Goal: Information Seeking & Learning: Check status

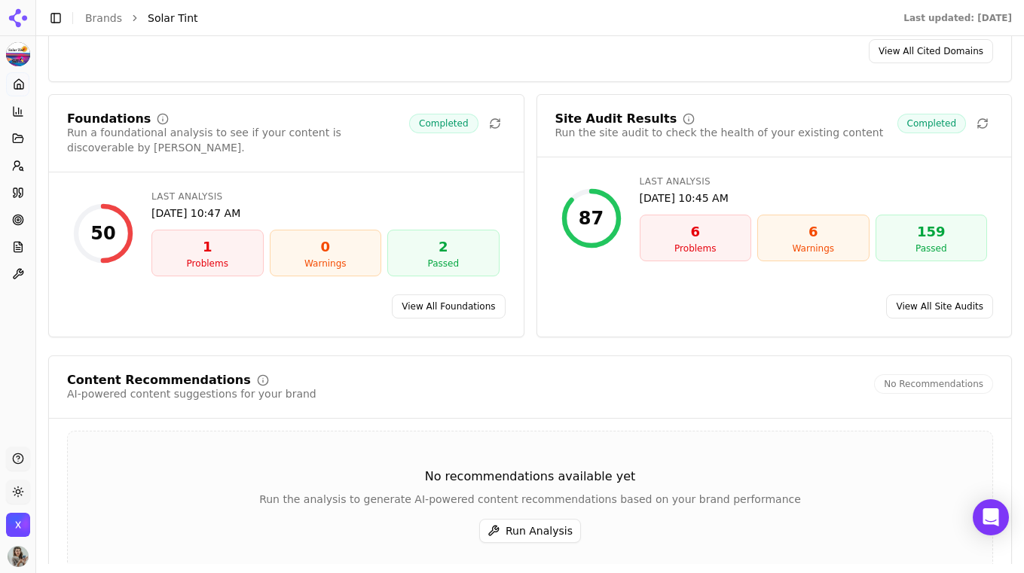
scroll to position [2012, 0]
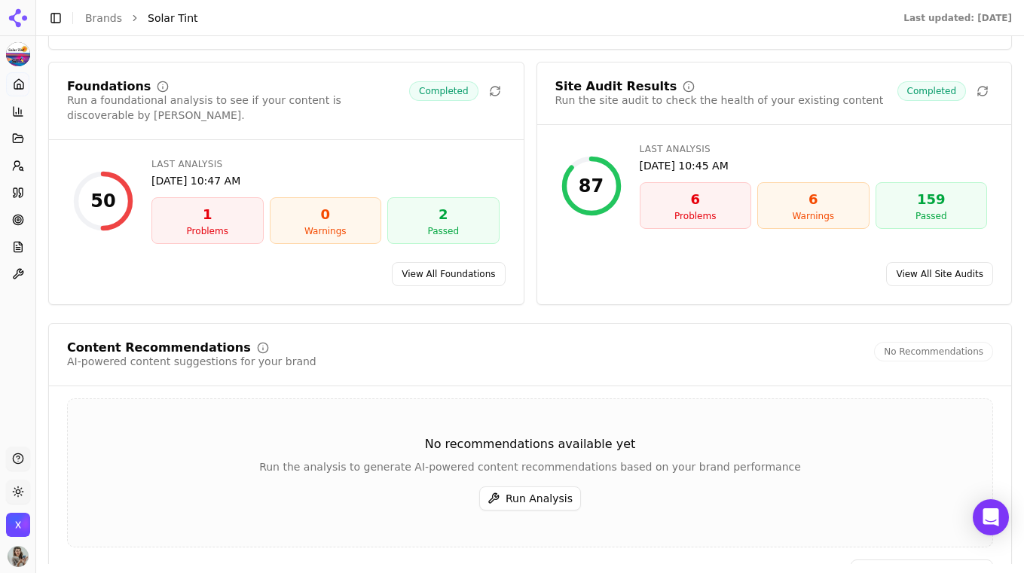
click at [187, 231] on div "Problems" at bounding box center [207, 231] width 99 height 12
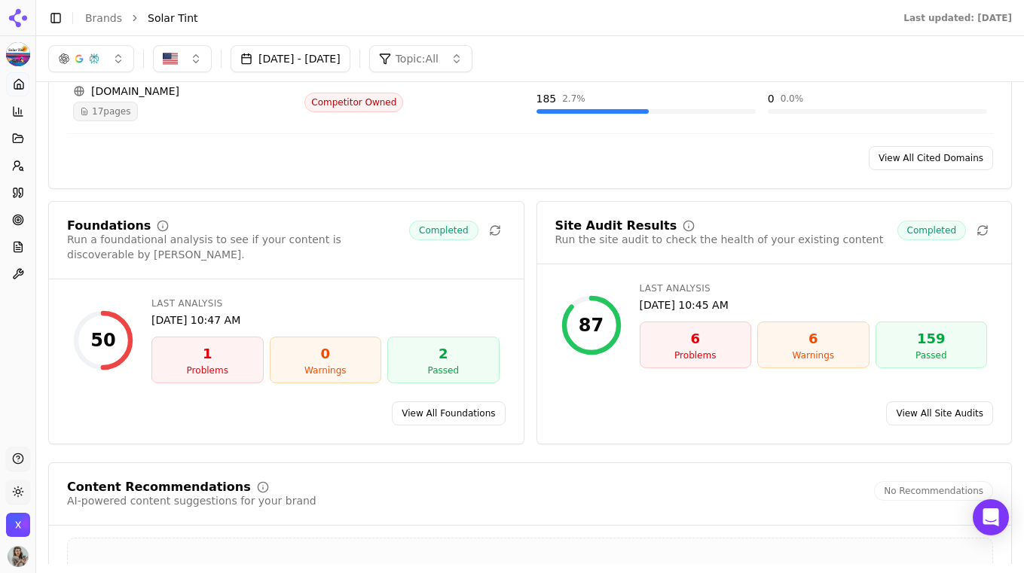
scroll to position [1847, 0]
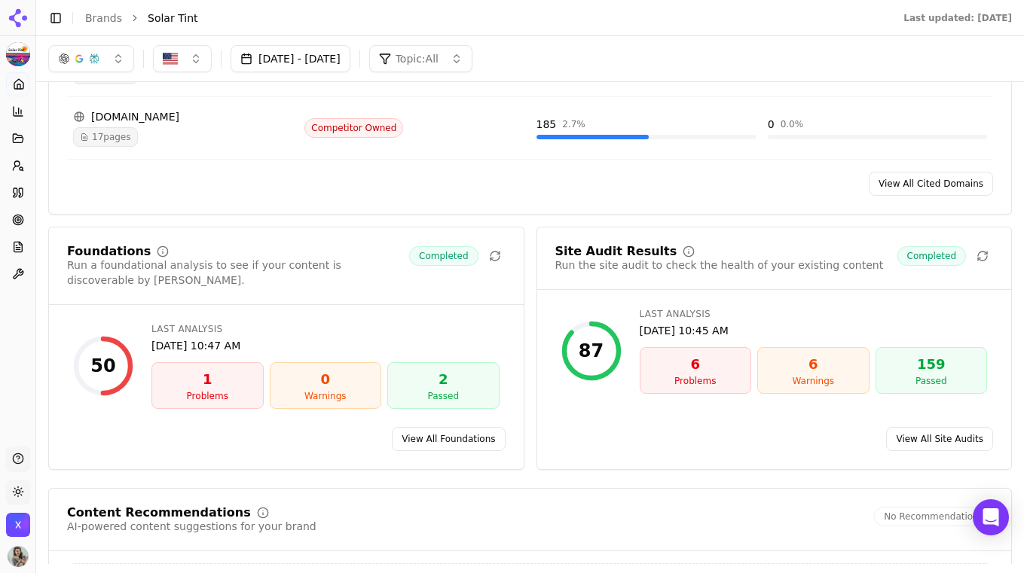
click at [699, 360] on div "6" at bounding box center [695, 364] width 99 height 21
click at [444, 446] on link "View All Foundations" at bounding box center [448, 439] width 113 height 24
click at [916, 446] on link "View All Site Audits" at bounding box center [939, 439] width 107 height 24
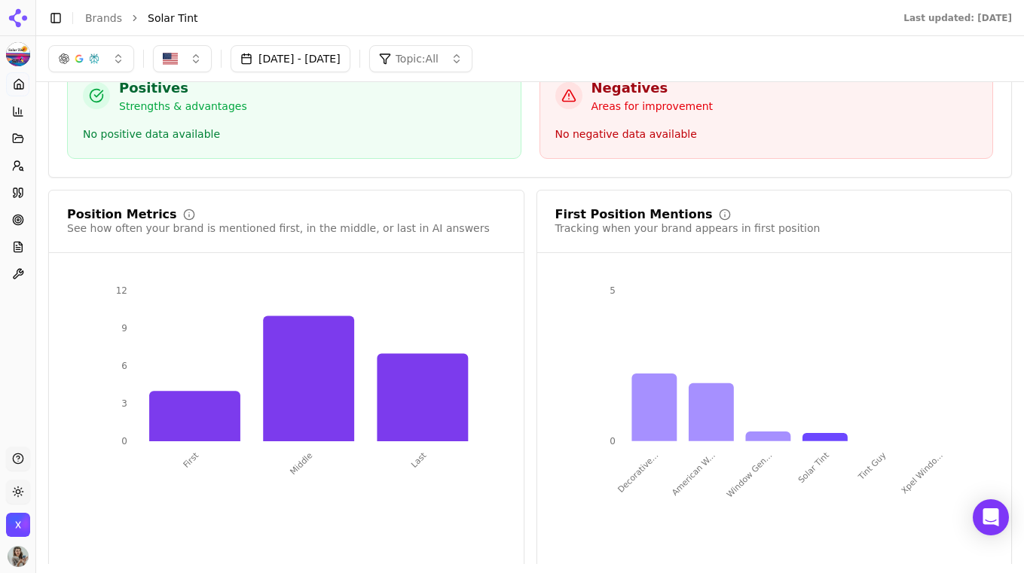
scroll to position [2578, 0]
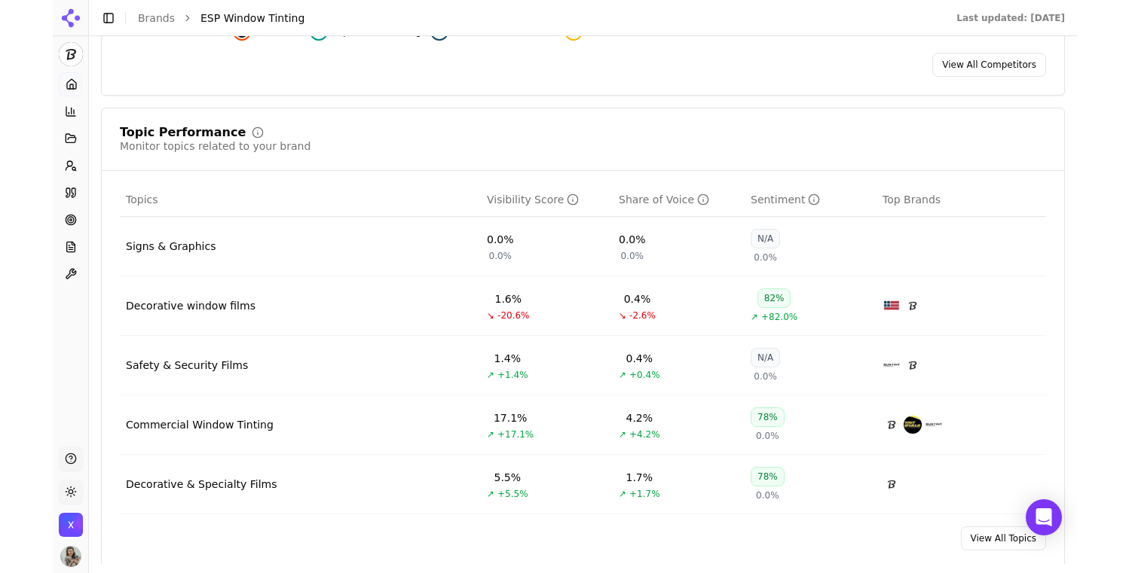
scroll to position [570, 0]
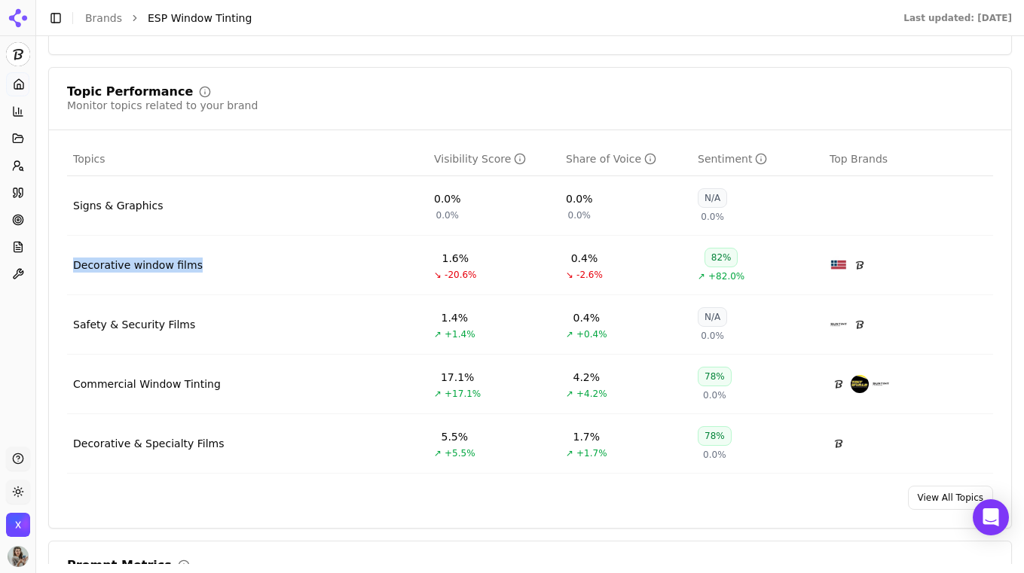
drag, startPoint x: 212, startPoint y: 264, endPoint x: 69, endPoint y: 269, distance: 144.0
click at [69, 269] on td "Decorative window films" at bounding box center [247, 266] width 361 height 60
copy div "Decorative window films"
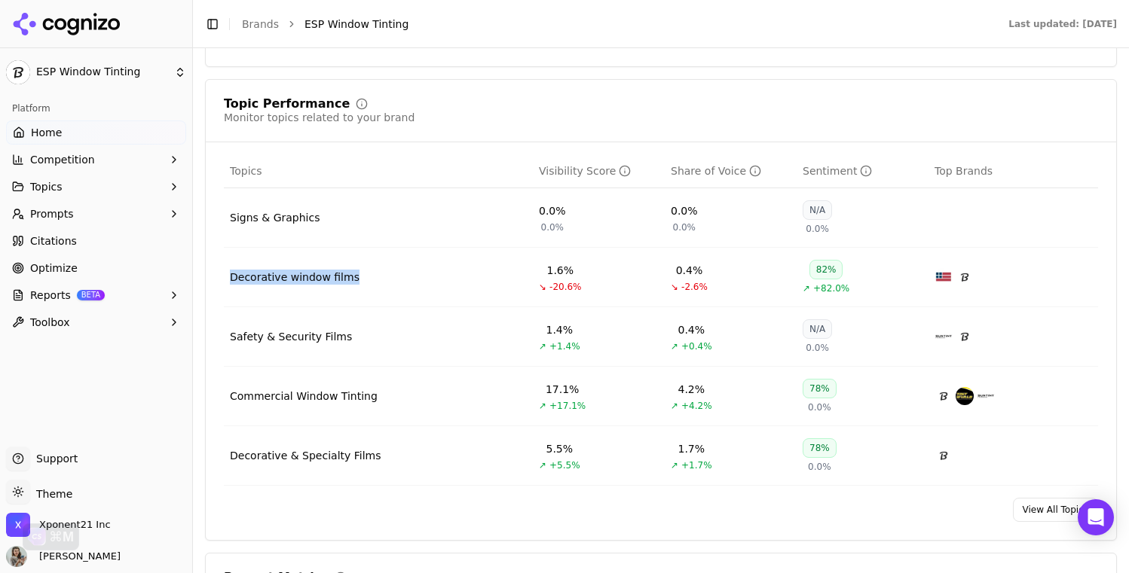
click at [337, 396] on div "Commercial Window Tinting" at bounding box center [304, 396] width 148 height 15
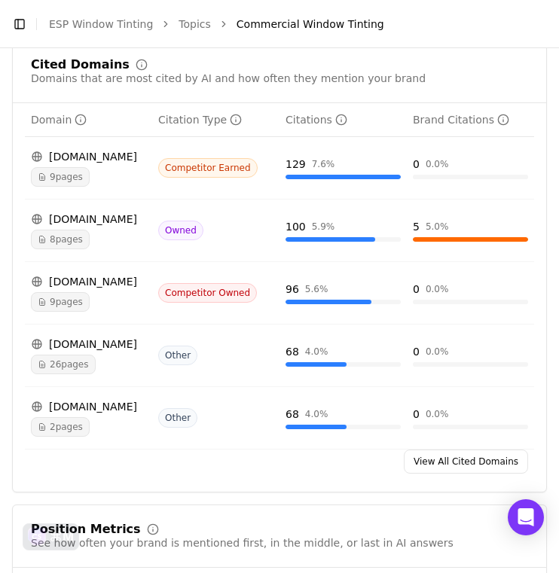
scroll to position [1263, 0]
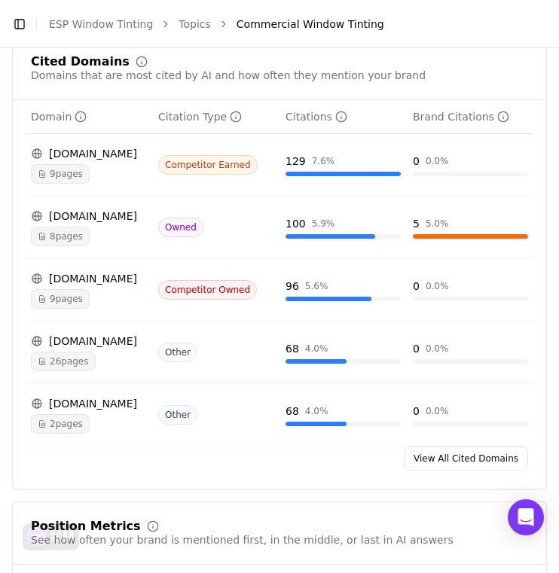
click at [53, 228] on span "8 pages" at bounding box center [60, 237] width 59 height 20
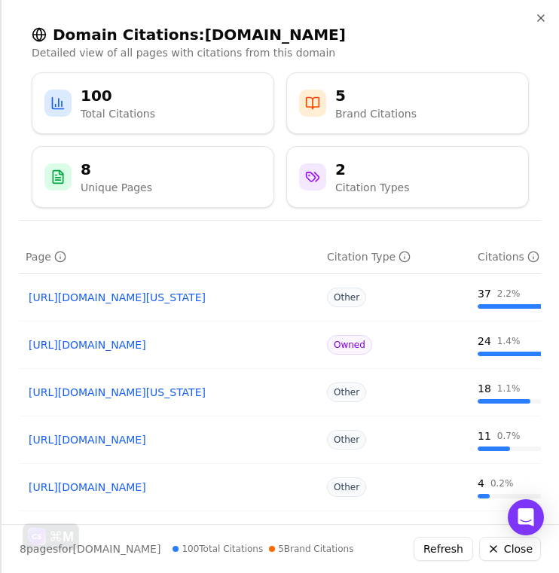
scroll to position [209, 0]
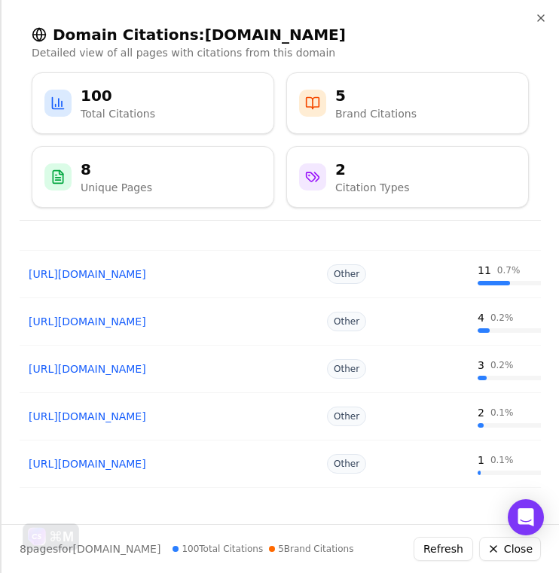
click at [222, 319] on link "https://espwindowtint.com/solar-control-window-film-benefits" at bounding box center [170, 321] width 283 height 15
click at [218, 365] on link "https://espwindowtint.com/the-best-window-film-for-office-privacy" at bounding box center [170, 369] width 283 height 15
click at [215, 414] on link "https://espwindowtint.com/commercial-window-tinting-maximizes-roi" at bounding box center [170, 416] width 283 height 15
click at [209, 469] on link "https://espwindowtint.com/solar-window-film" at bounding box center [170, 464] width 283 height 15
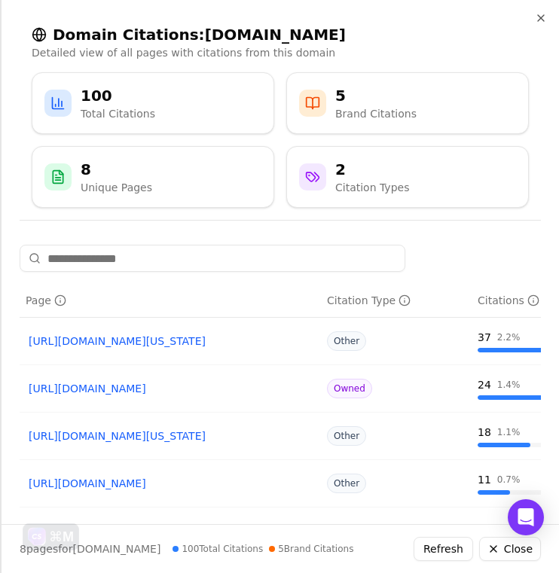
click at [209, 344] on link "https://espwindowtint.com/commercial-window-tinting-pricing-kentucky" at bounding box center [170, 341] width 283 height 15
click at [114, 393] on link "[URL][DOMAIN_NAME]" at bounding box center [170, 388] width 283 height 15
click at [537, 17] on icon "button" at bounding box center [541, 18] width 12 height 12
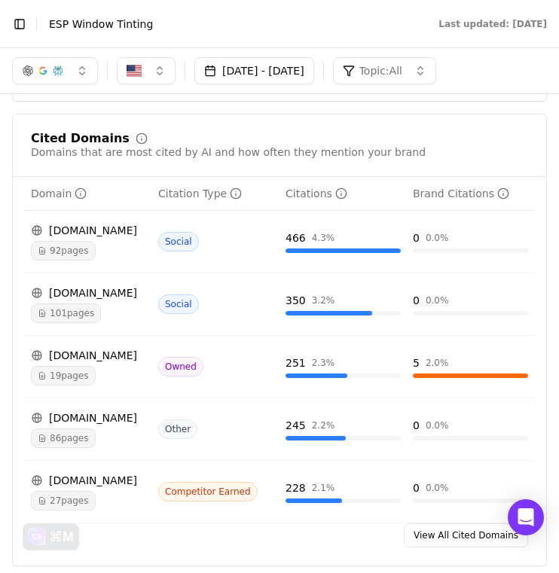
scroll to position [1713, 0]
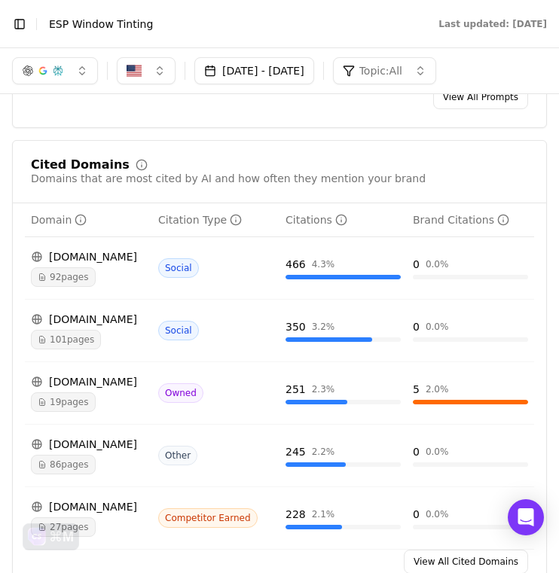
click at [60, 405] on span "19 pages" at bounding box center [63, 402] width 65 height 20
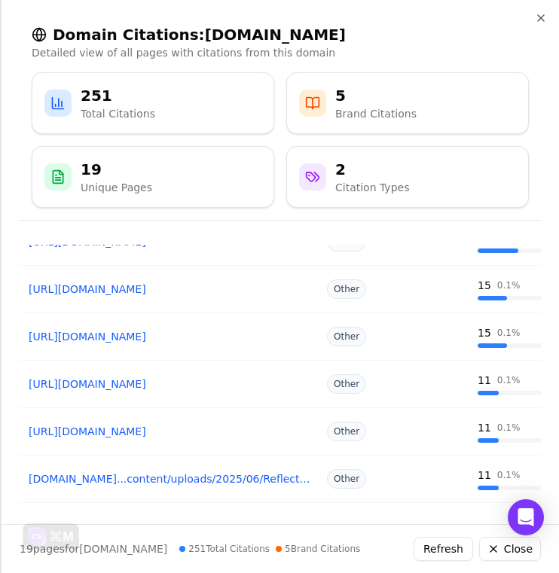
scroll to position [287, 0]
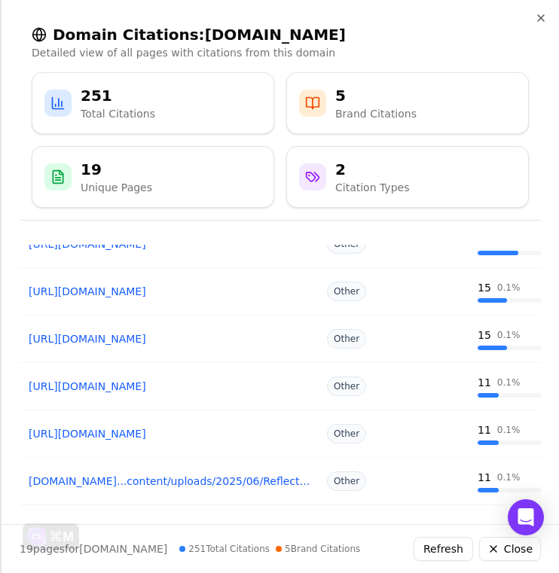
click at [235, 344] on link "https://espwindowtint.com/indoor-vs-outdoor-signage" at bounding box center [170, 338] width 283 height 15
click at [202, 386] on link "https://espwindowtint.com/improving-businesses-with-commercial-window-tinting" at bounding box center [170, 386] width 283 height 15
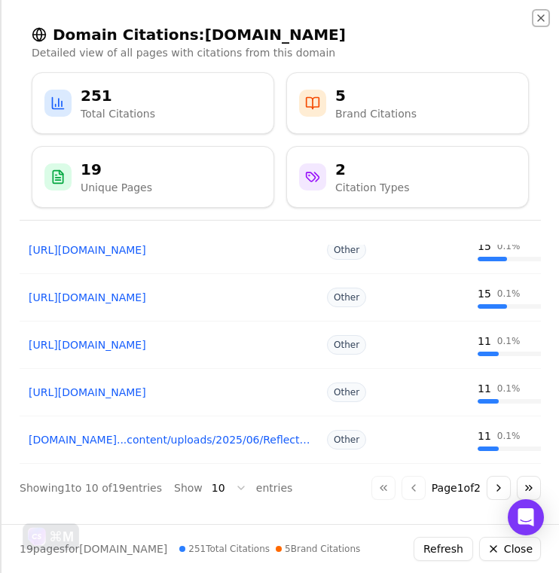
click at [540, 17] on icon "button" at bounding box center [541, 18] width 6 height 6
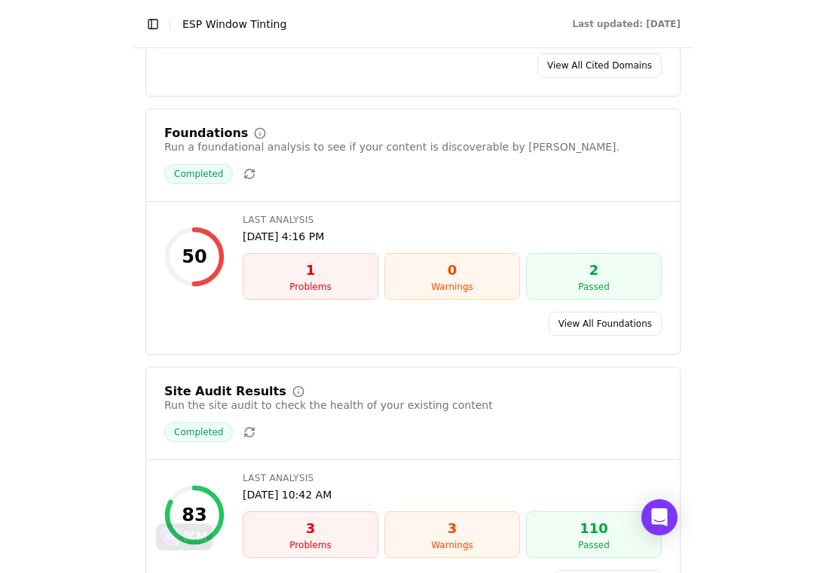
scroll to position [2219, 0]
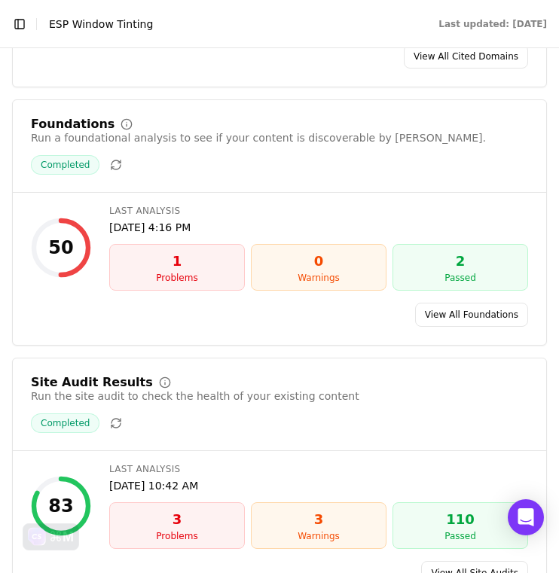
click at [181, 282] on div "Problems" at bounding box center [177, 278] width 122 height 12
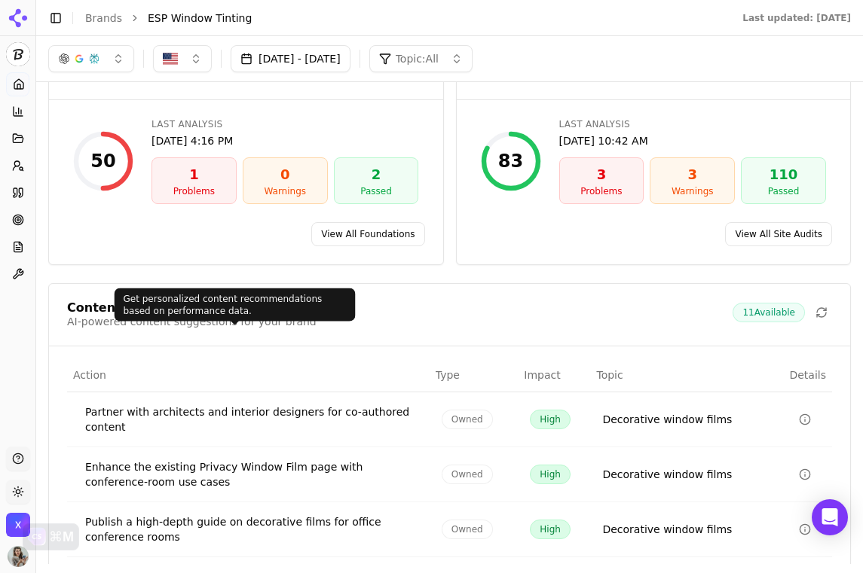
scroll to position [2050, 0]
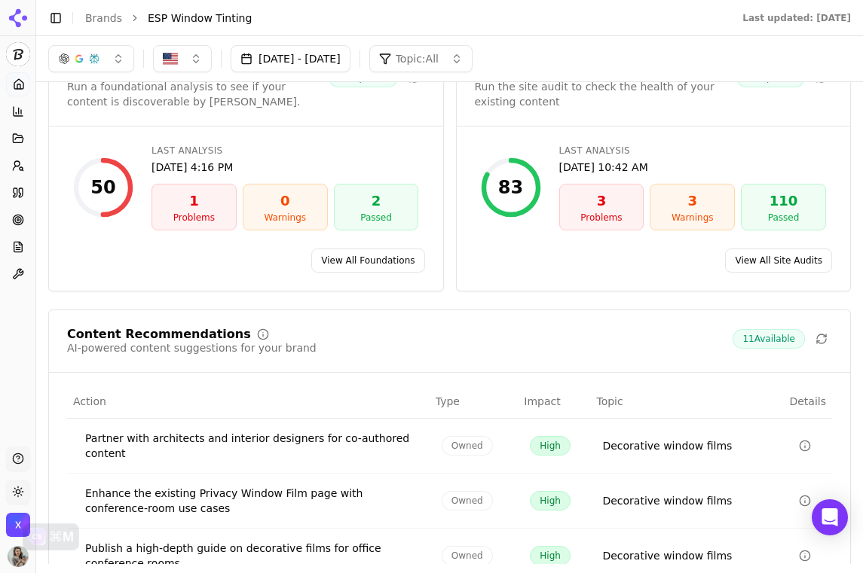
click at [377, 265] on link "View All Foundations" at bounding box center [367, 261] width 113 height 24
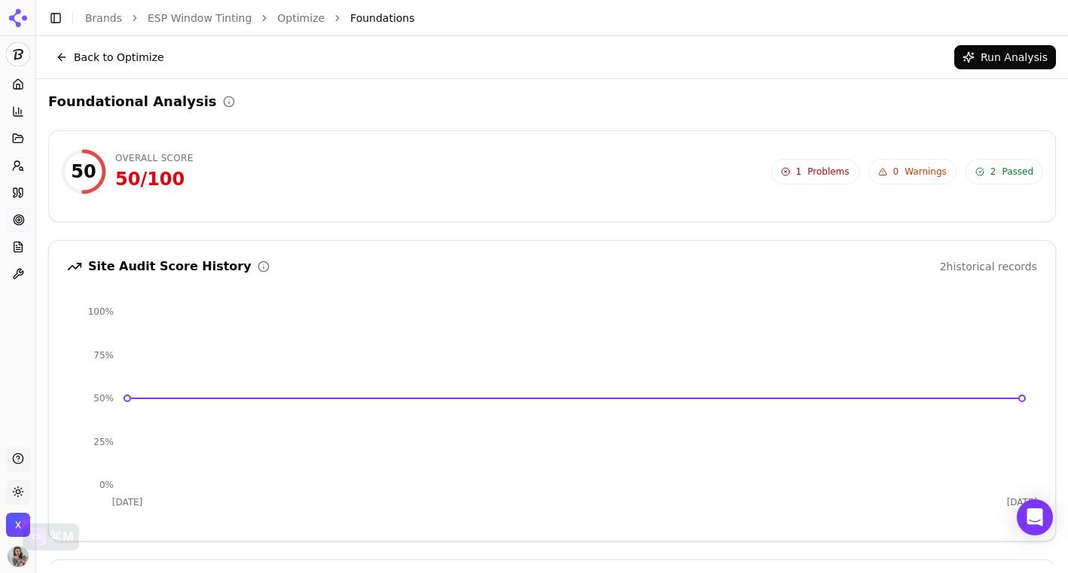
click at [61, 41] on div "Back to Optimize Run Analysis" at bounding box center [552, 57] width 1032 height 42
click at [61, 56] on button "Back to Optimize" at bounding box center [110, 57] width 124 height 24
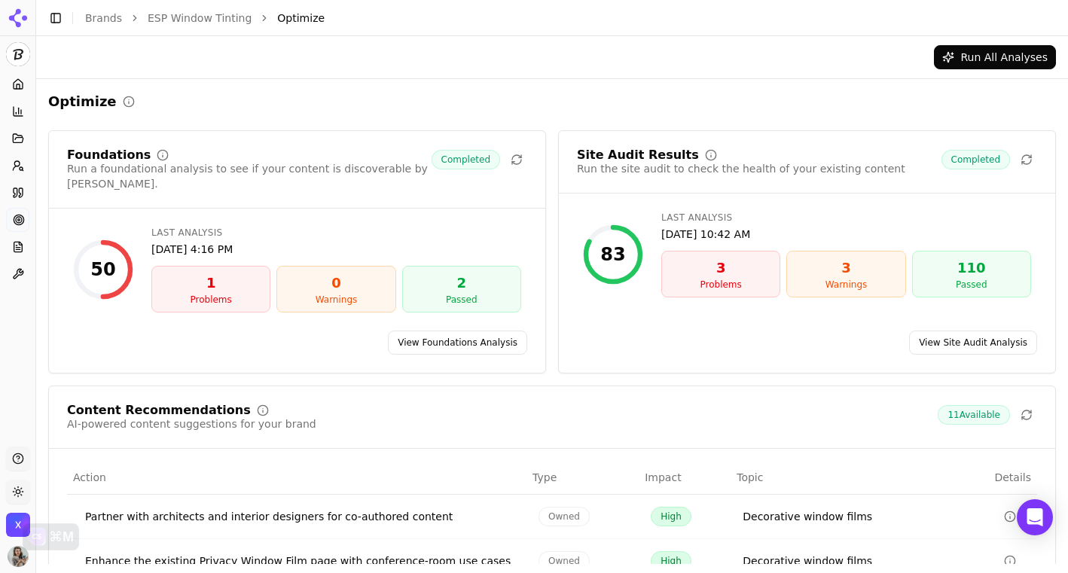
click at [727, 269] on div "3" at bounding box center [720, 268] width 105 height 21
click at [758, 161] on div "Run the site audit to check the health of your existing content" at bounding box center [741, 168] width 328 height 15
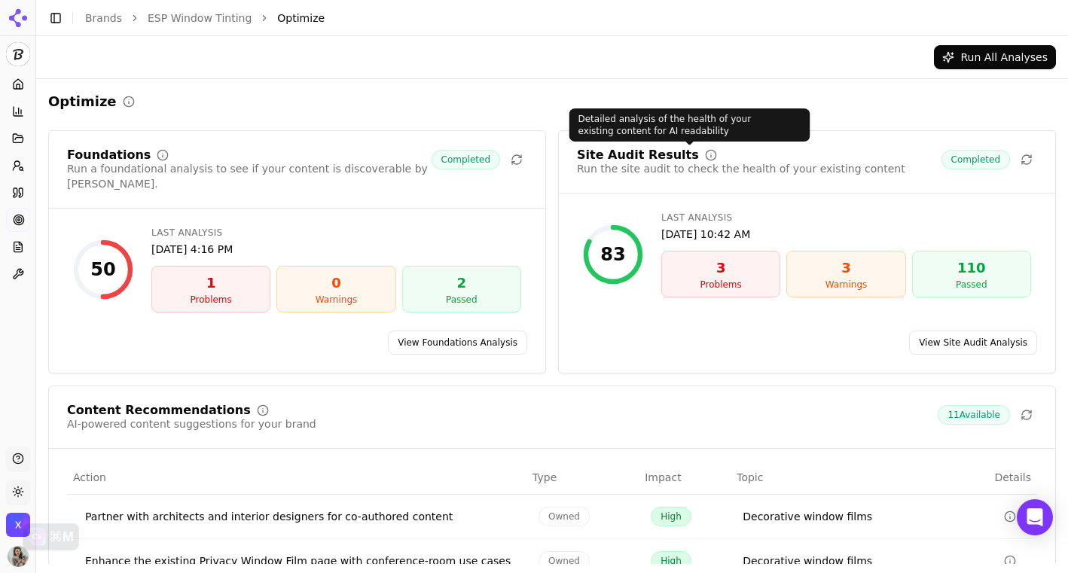
click at [637, 151] on div "Site Audit Results" at bounding box center [638, 155] width 122 height 12
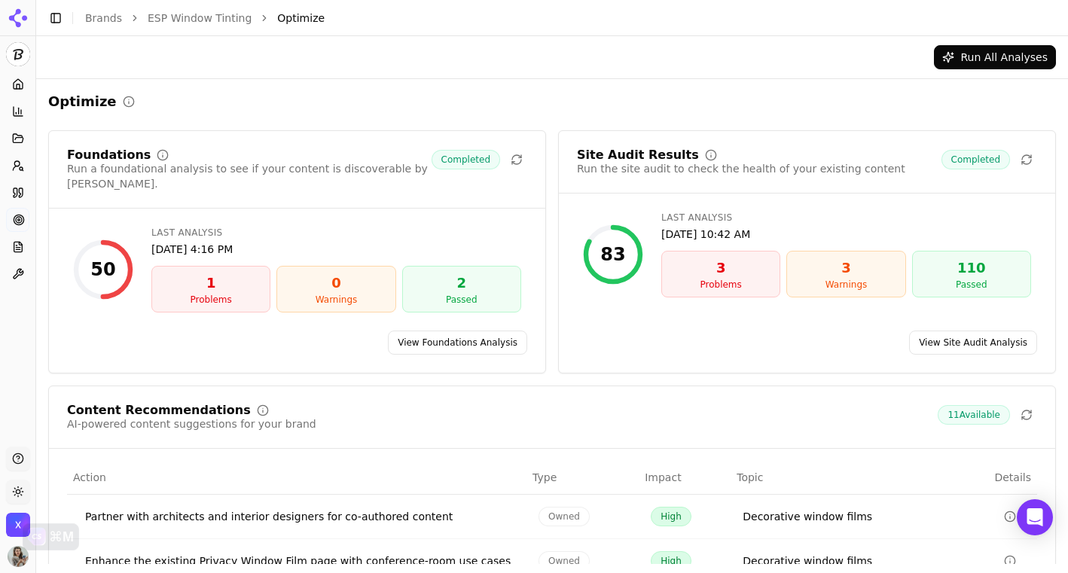
click at [1000, 331] on link "View Site Audit Analysis" at bounding box center [973, 343] width 128 height 24
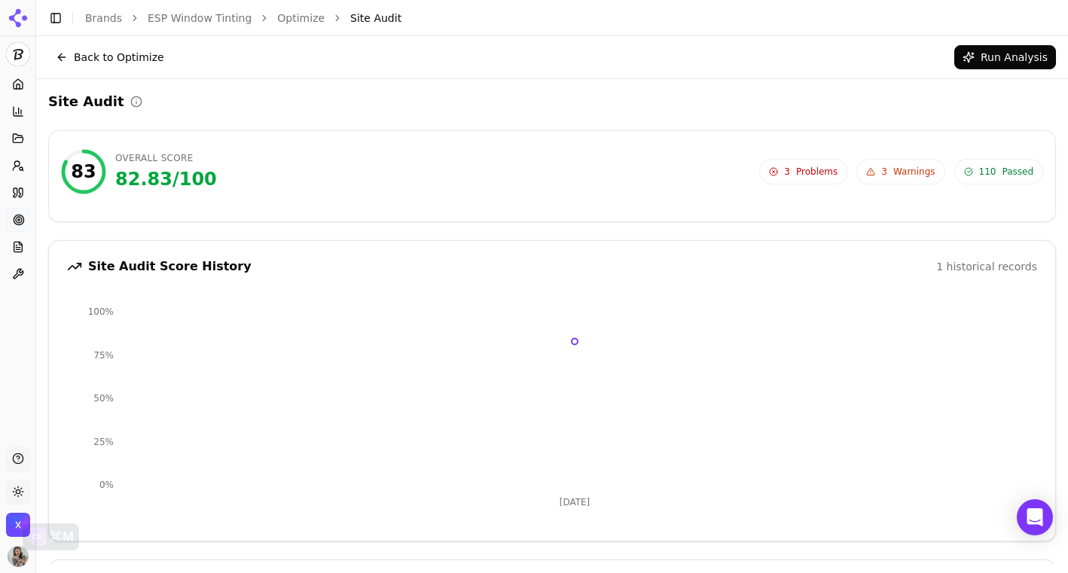
click at [777, 179] on span "3 Problems" at bounding box center [803, 172] width 88 height 26
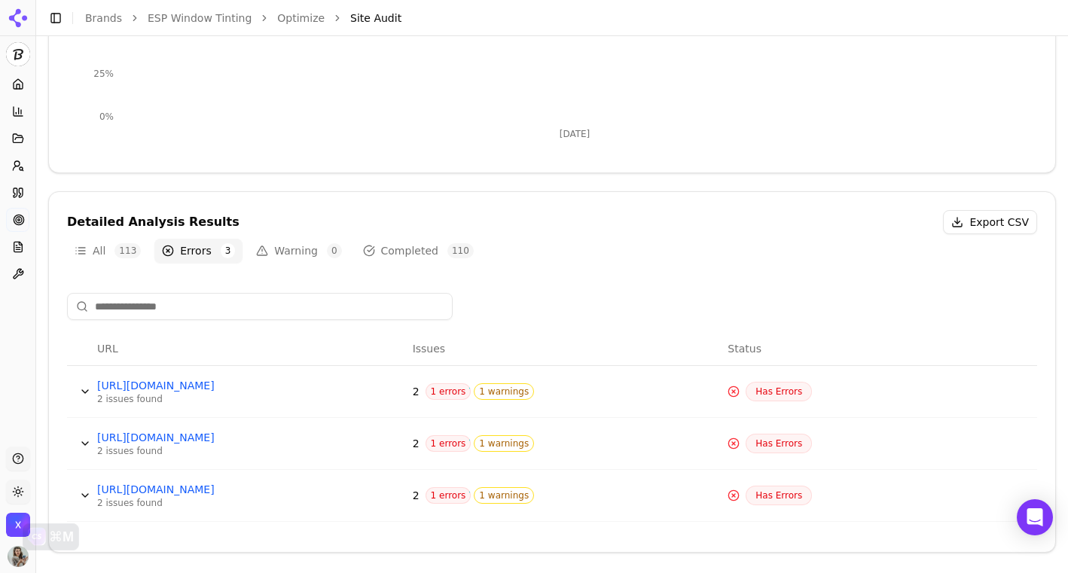
scroll to position [369, 0]
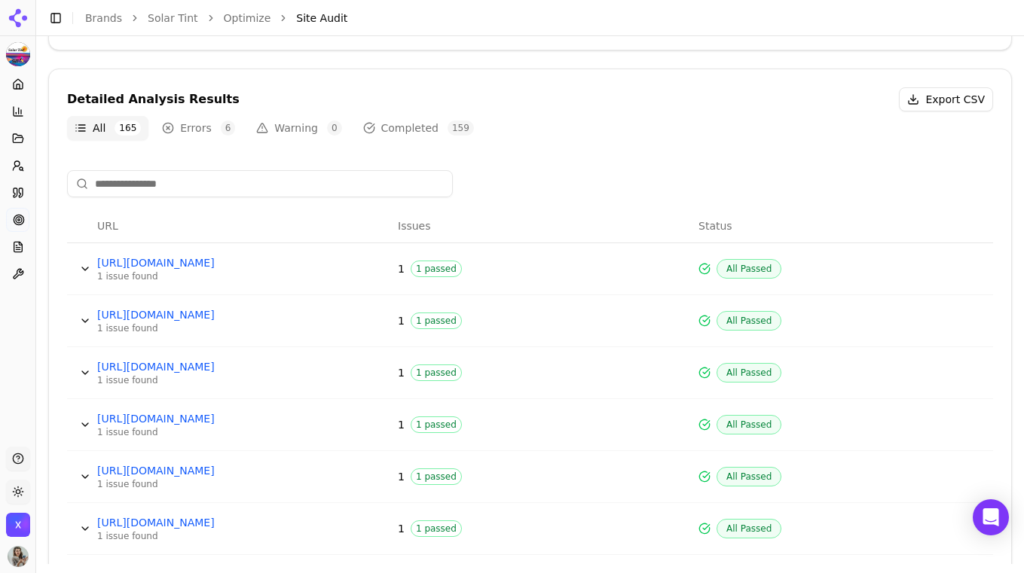
scroll to position [493, 0]
click at [214, 127] on button "Errors 6" at bounding box center [198, 127] width 88 height 24
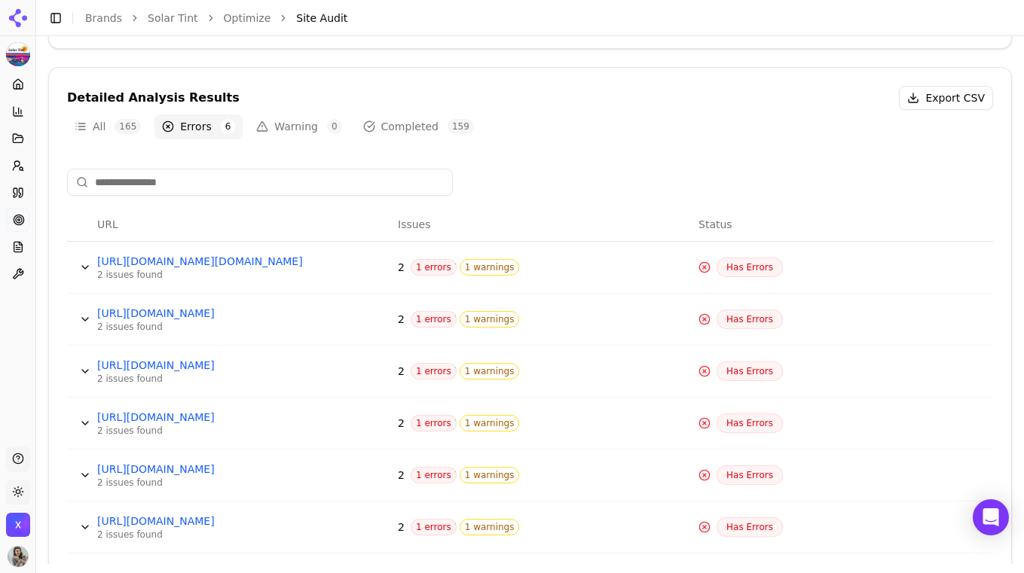
click at [424, 318] on span "1 errors" at bounding box center [434, 319] width 46 height 17
click at [741, 317] on span "Has Errors" at bounding box center [749, 320] width 66 height 20
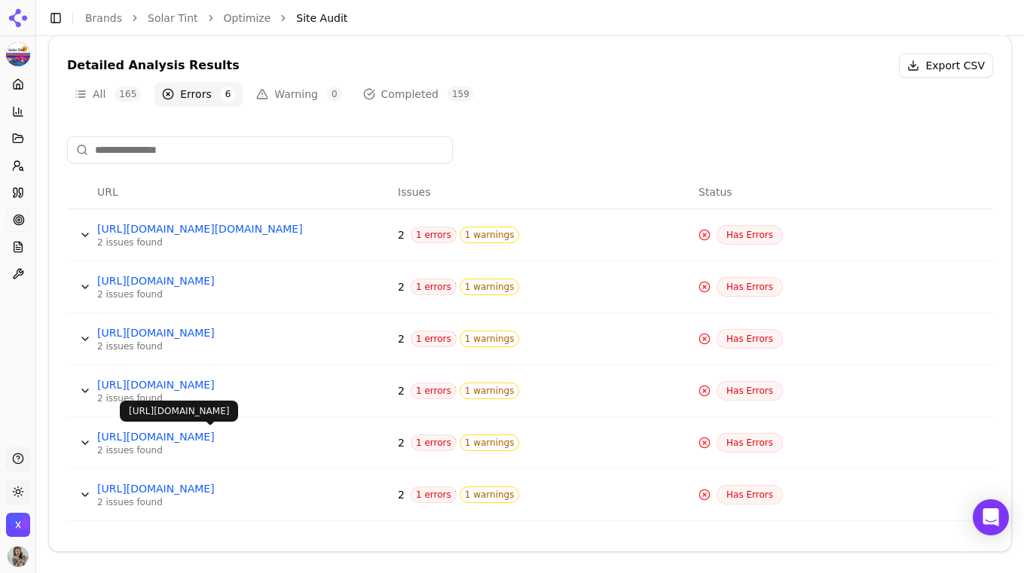
click at [264, 438] on link "https://solartint.com/post-sitemap.xml" at bounding box center [210, 436] width 226 height 15
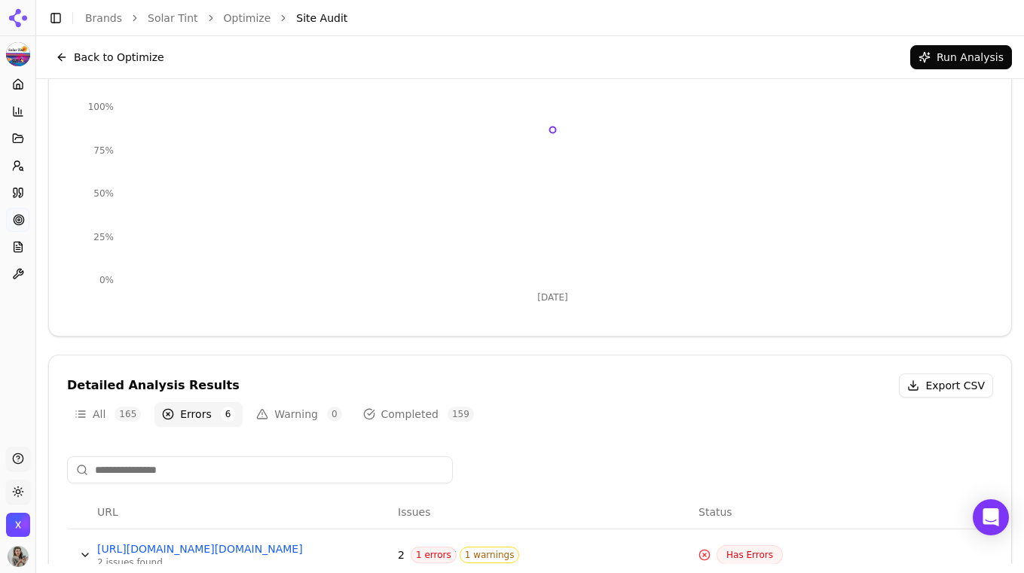
scroll to position [20, 0]
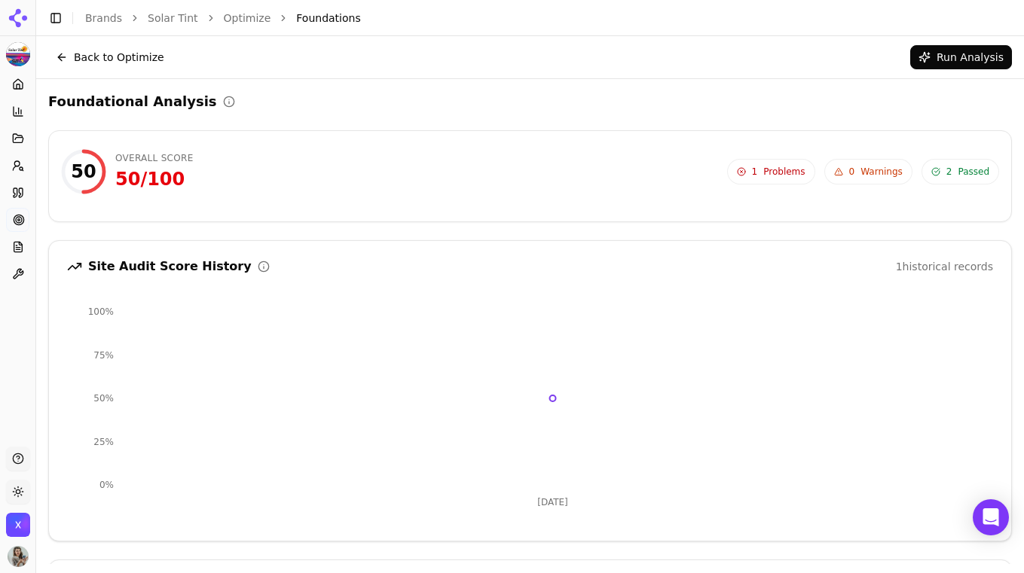
click at [784, 171] on span "Problems" at bounding box center [783, 172] width 41 height 12
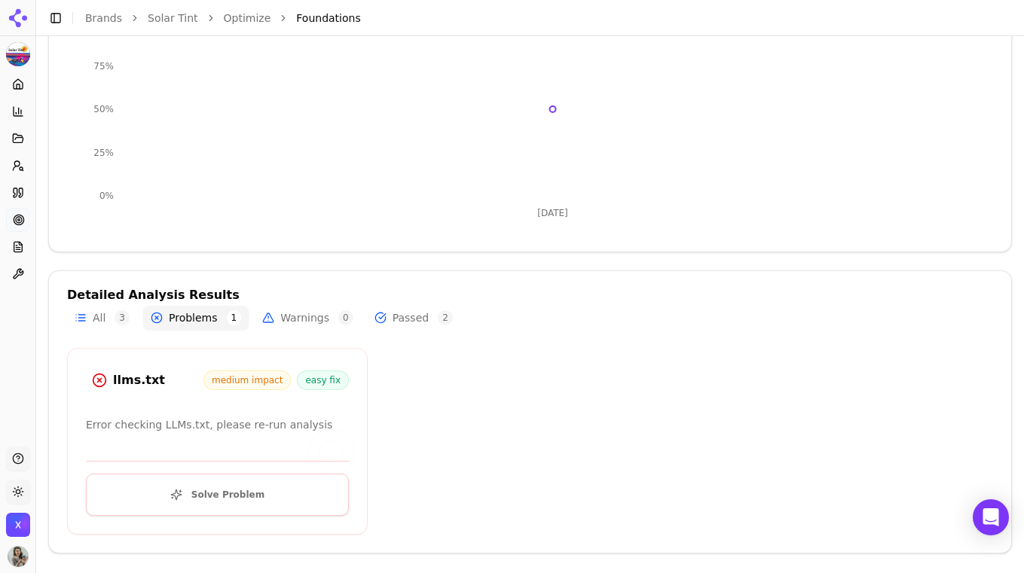
scroll to position [291, 0]
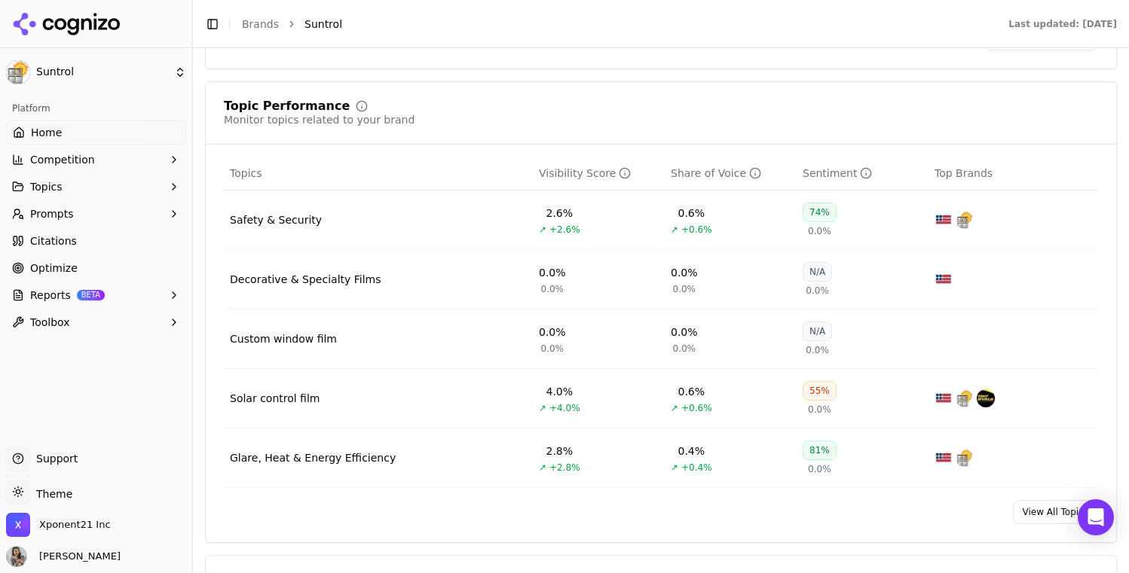
scroll to position [572, 0]
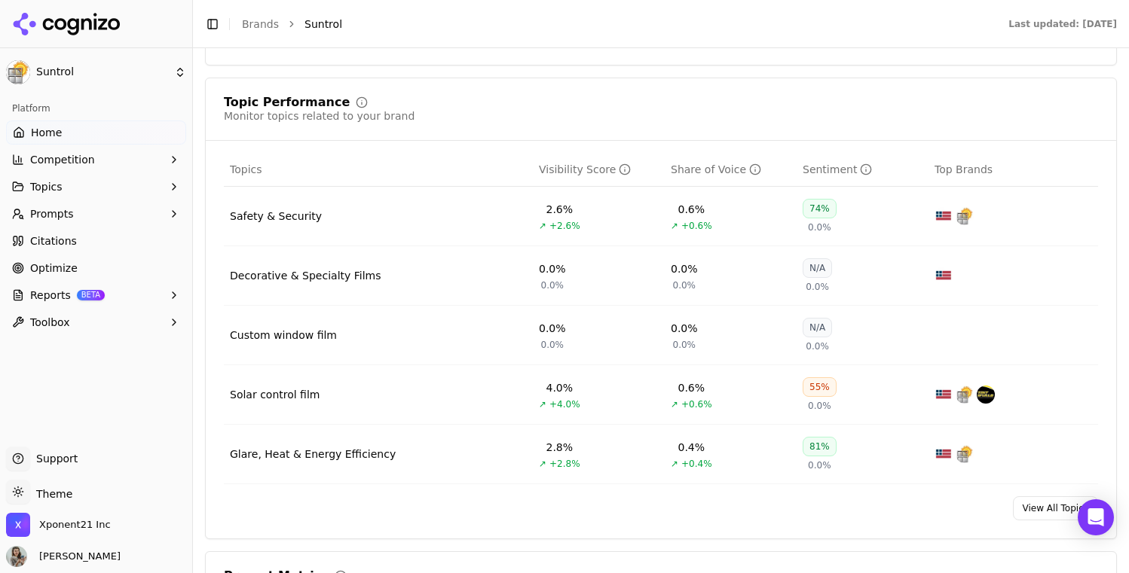
click at [273, 217] on div "Safety & Security" at bounding box center [276, 216] width 92 height 15
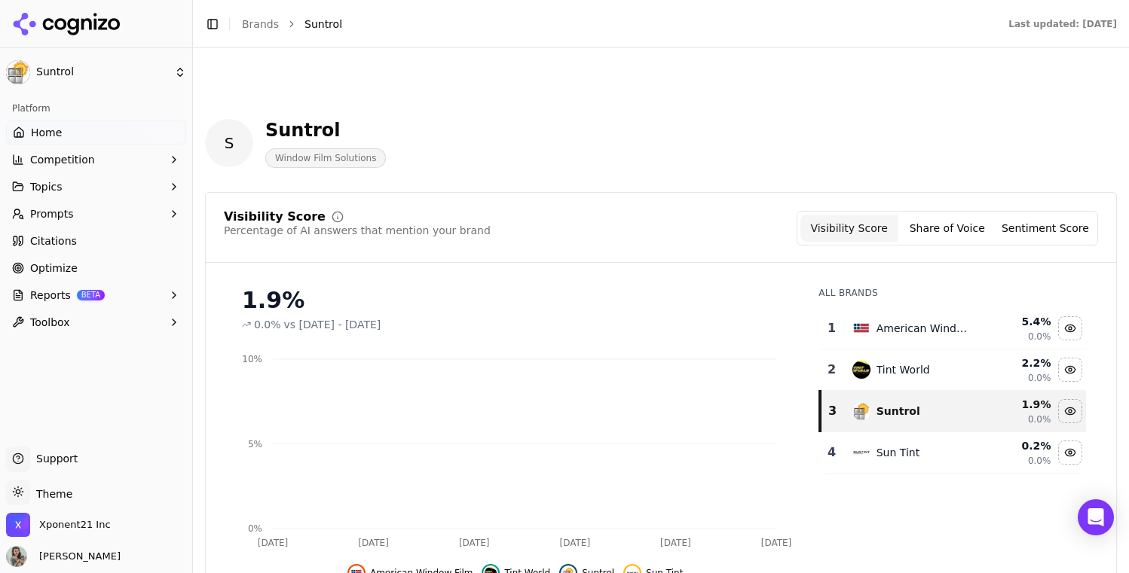
scroll to position [572, 0]
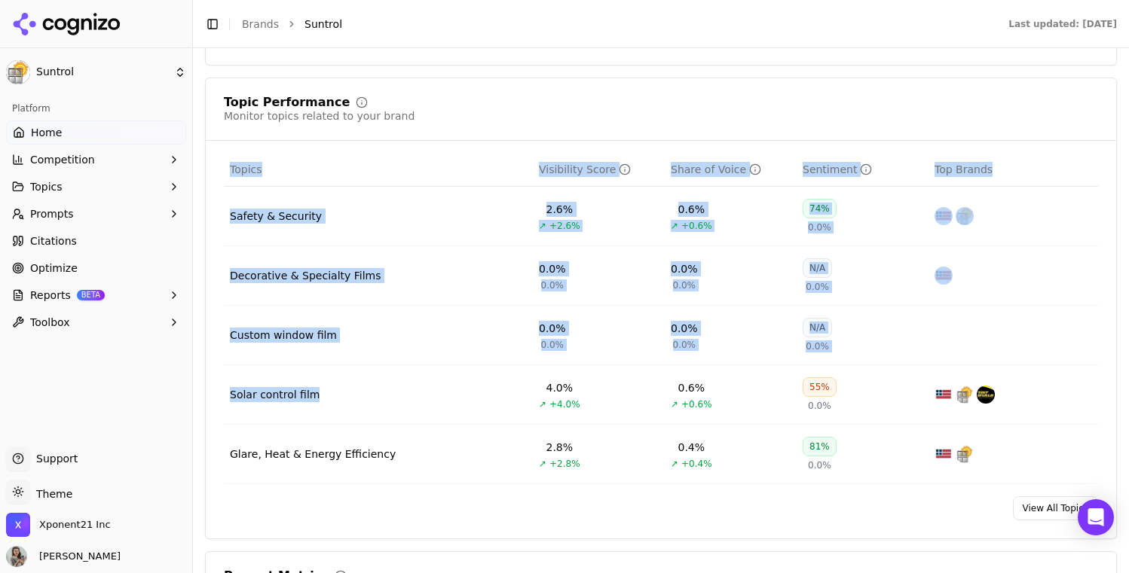
drag, startPoint x: 336, startPoint y: 398, endPoint x: 219, endPoint y: 393, distance: 116.9
click at [219, 393] on div "Topics Visibility Score Share of Voice Sentiment Top Brands Safety & Security 2…" at bounding box center [661, 318] width 910 height 331
copy table "Topics Visibility Score Share of Voice Sentiment Top Brands Safety & Security 2…"
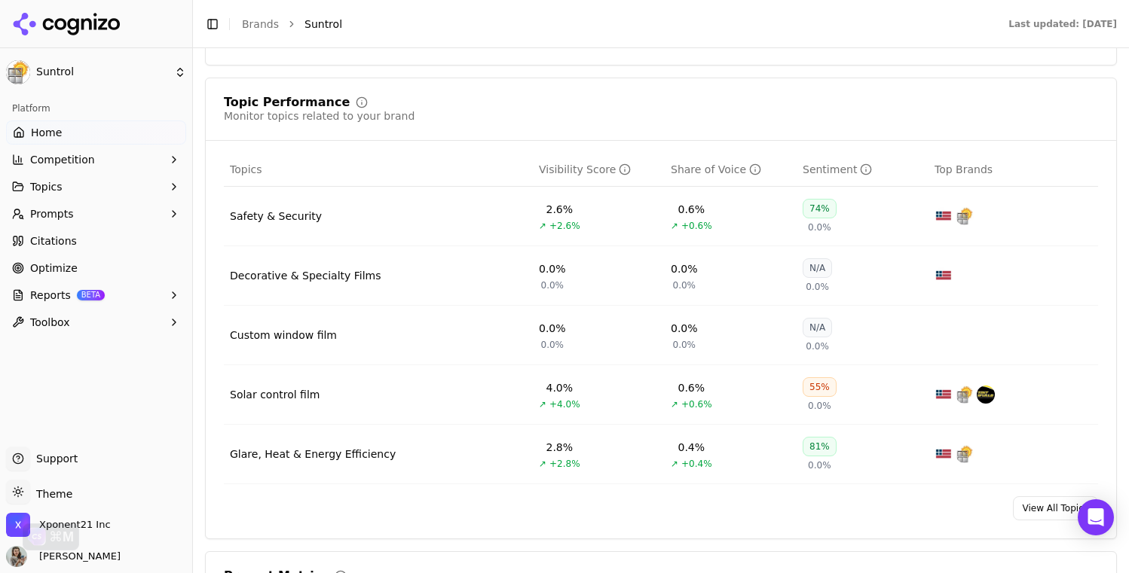
click at [334, 412] on td "Solar control film" at bounding box center [378, 395] width 309 height 60
drag, startPoint x: 335, startPoint y: 390, endPoint x: 231, endPoint y: 400, distance: 104.4
click at [231, 400] on td "Solar control film" at bounding box center [378, 395] width 309 height 60
copy div "Solar control film"
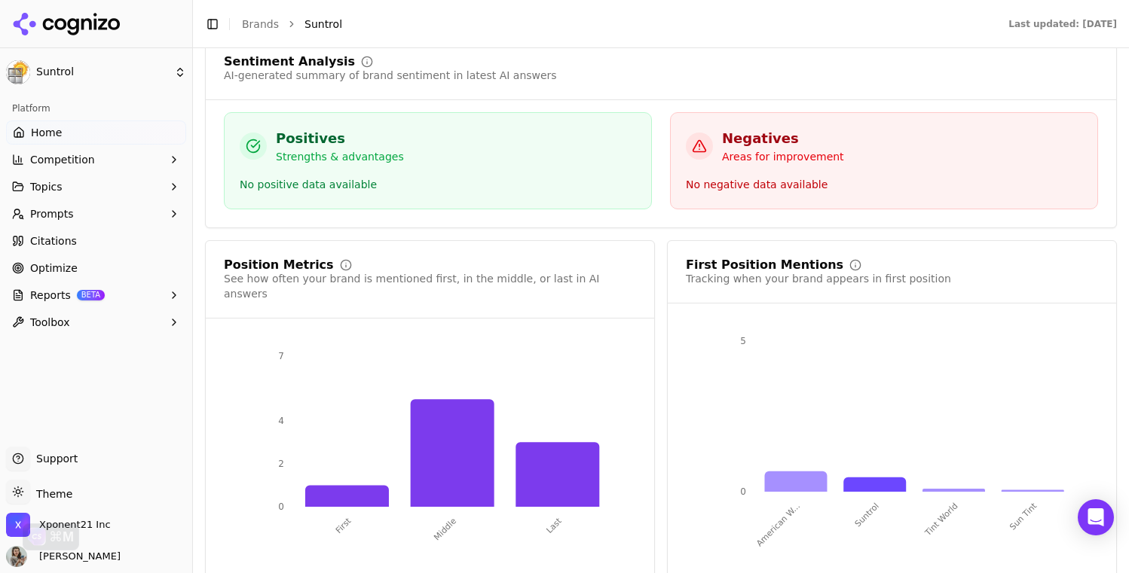
scroll to position [2719, 0]
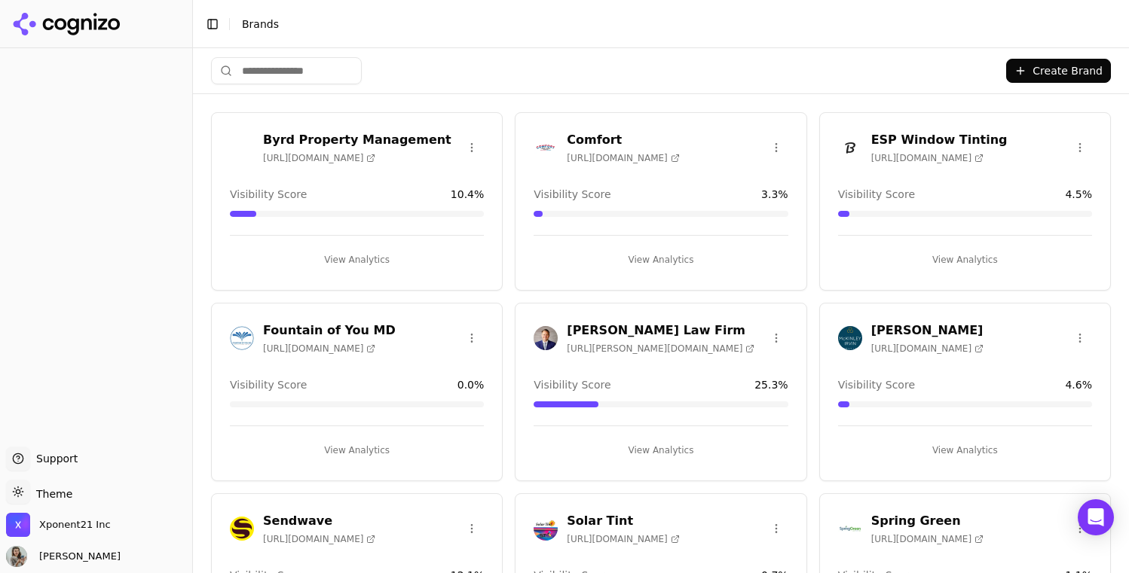
click at [649, 119] on div "Comfort [URL][DOMAIN_NAME] Visibility Score 3.3 % View Analytics" at bounding box center [661, 201] width 292 height 179
click at [625, 131] on h3 "Comfort" at bounding box center [623, 140] width 112 height 18
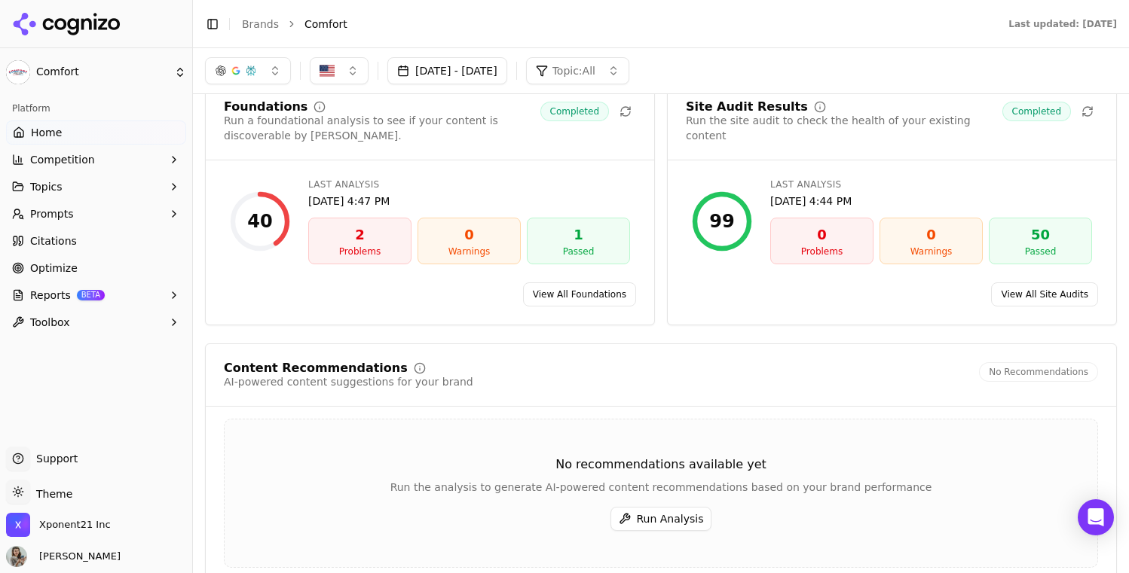
scroll to position [2055, 0]
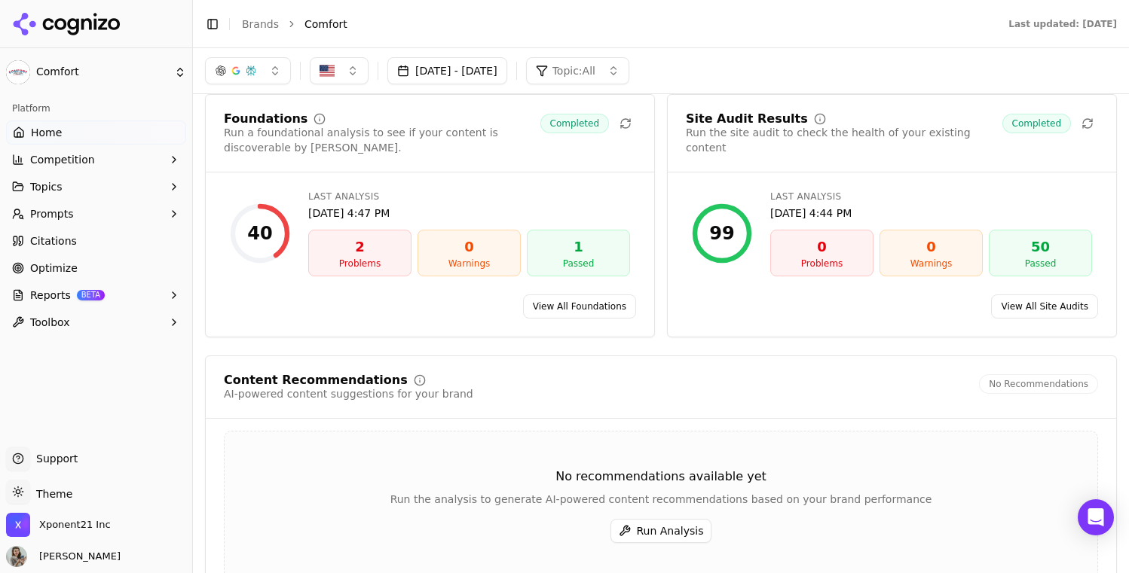
click at [570, 295] on link "View All Foundations" at bounding box center [579, 307] width 113 height 24
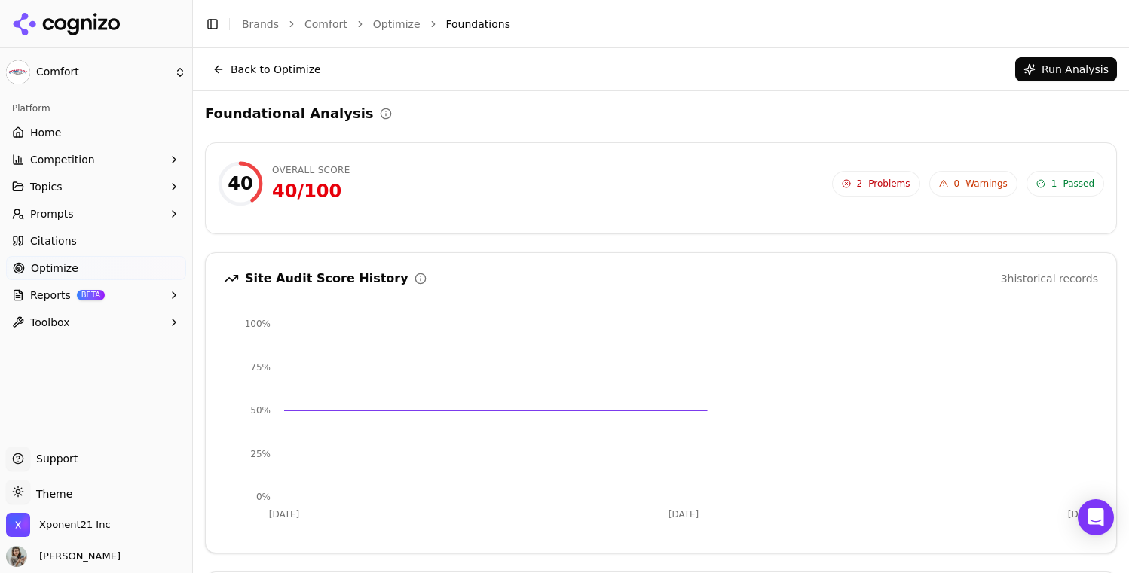
scroll to position [310, 0]
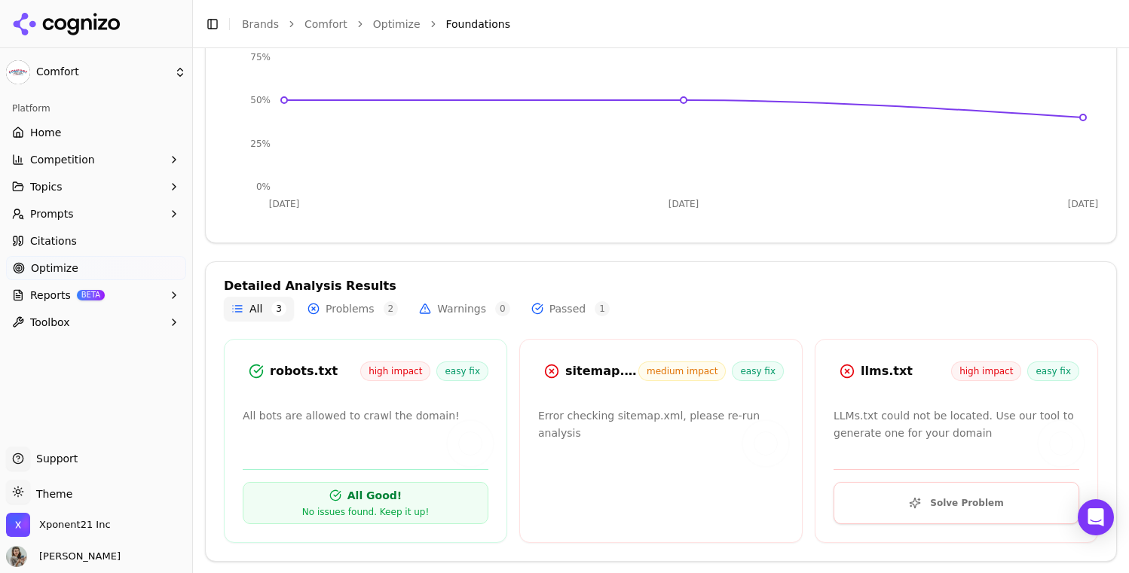
click at [334, 309] on button "Problems 2" at bounding box center [352, 309] width 105 height 24
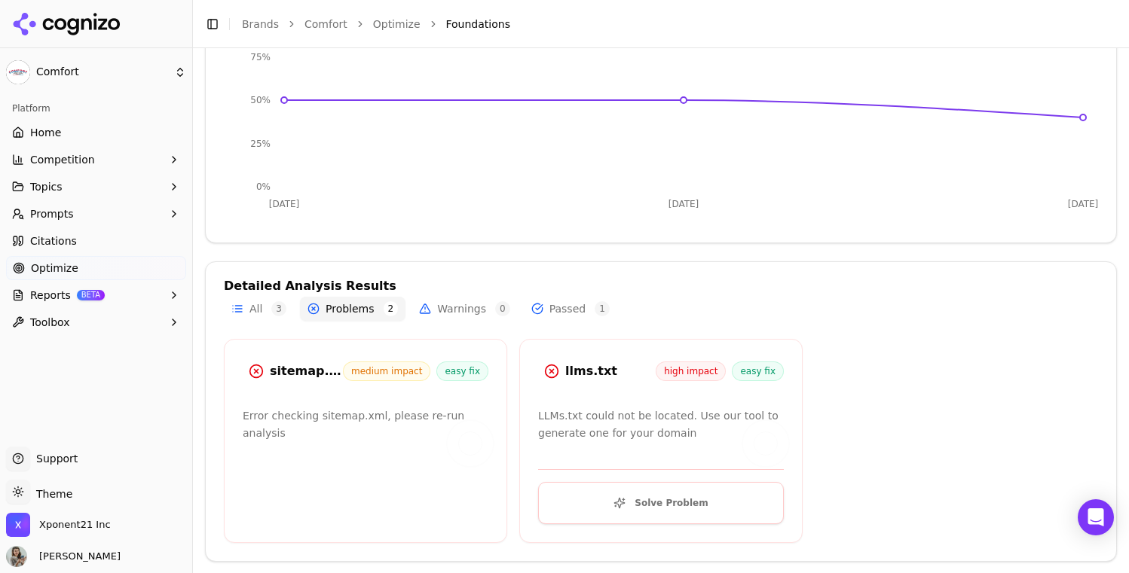
click at [457, 527] on div "sitemap.xml medium impact easy fix Error checking sitemap.xml, please re-run an…" at bounding box center [365, 441] width 283 height 204
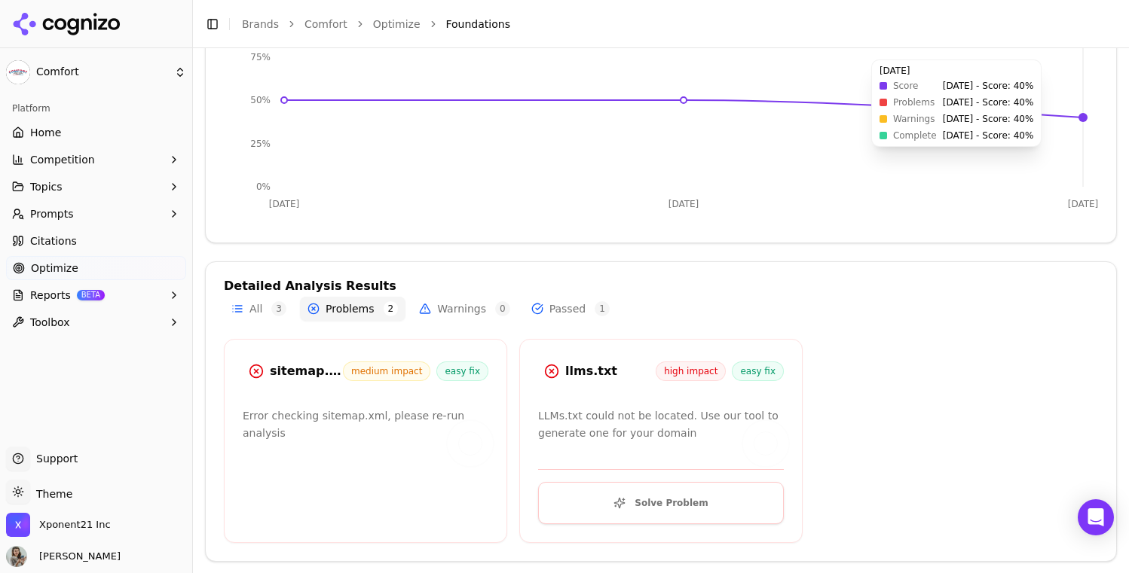
scroll to position [0, 0]
